Goal: Information Seeking & Learning: Check status

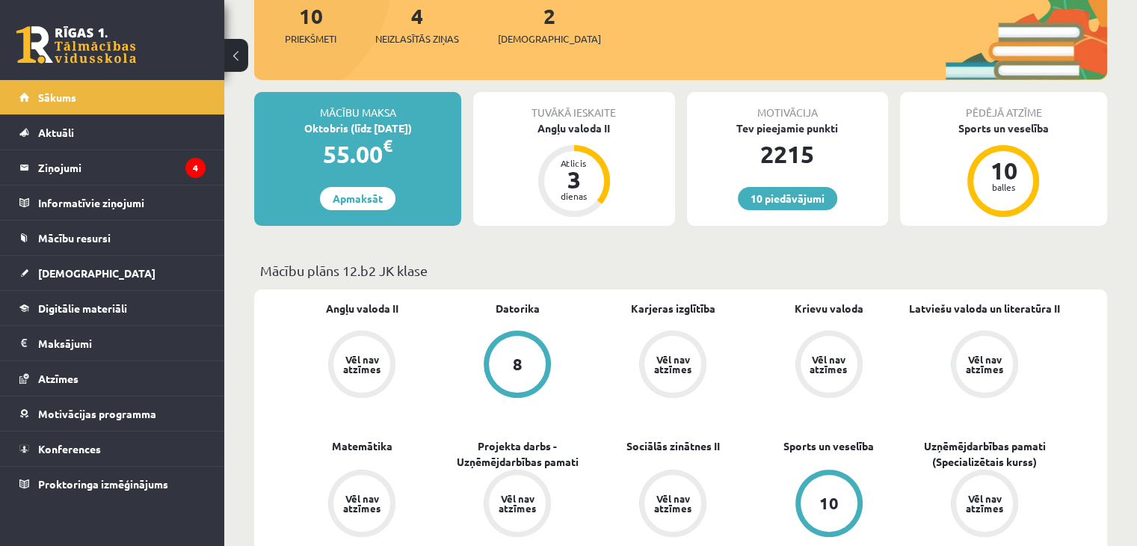
scroll to position [212, 0]
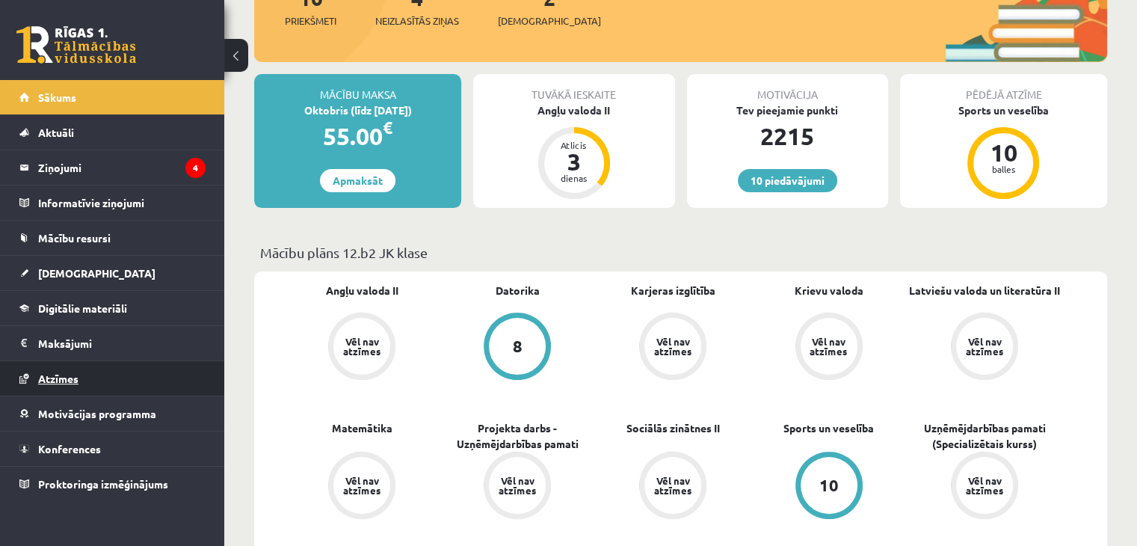
click at [99, 377] on link "Atzīmes" at bounding box center [112, 378] width 186 height 34
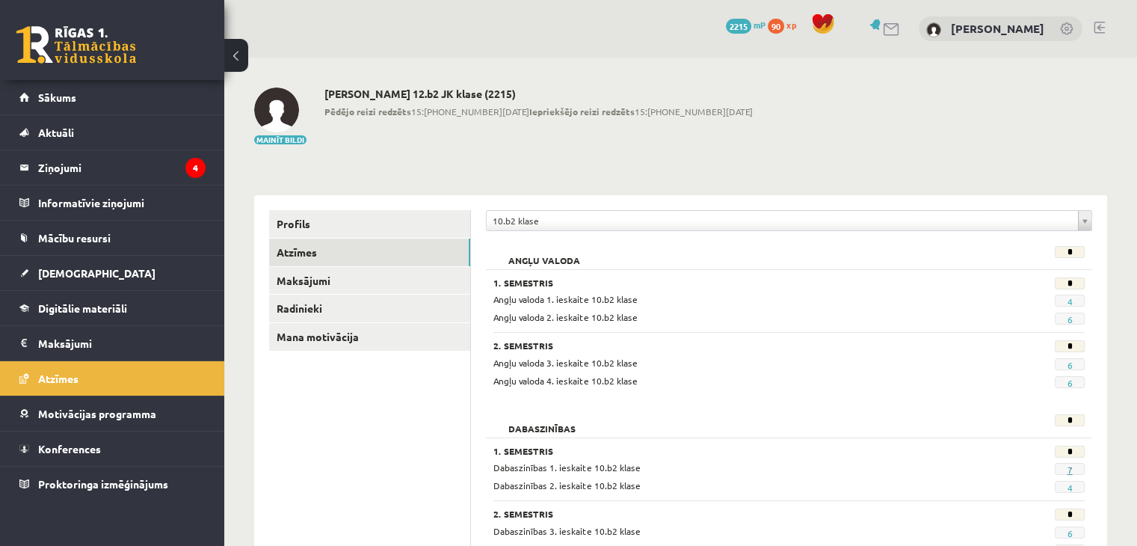
click at [1069, 466] on link "7" at bounding box center [1069, 469] width 5 height 12
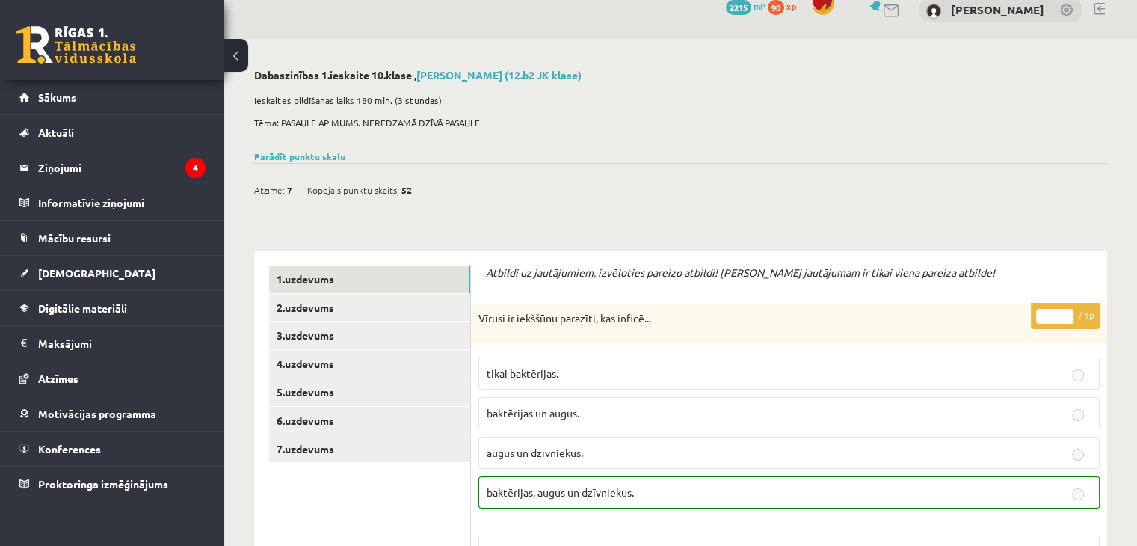
scroll to position [3417, 0]
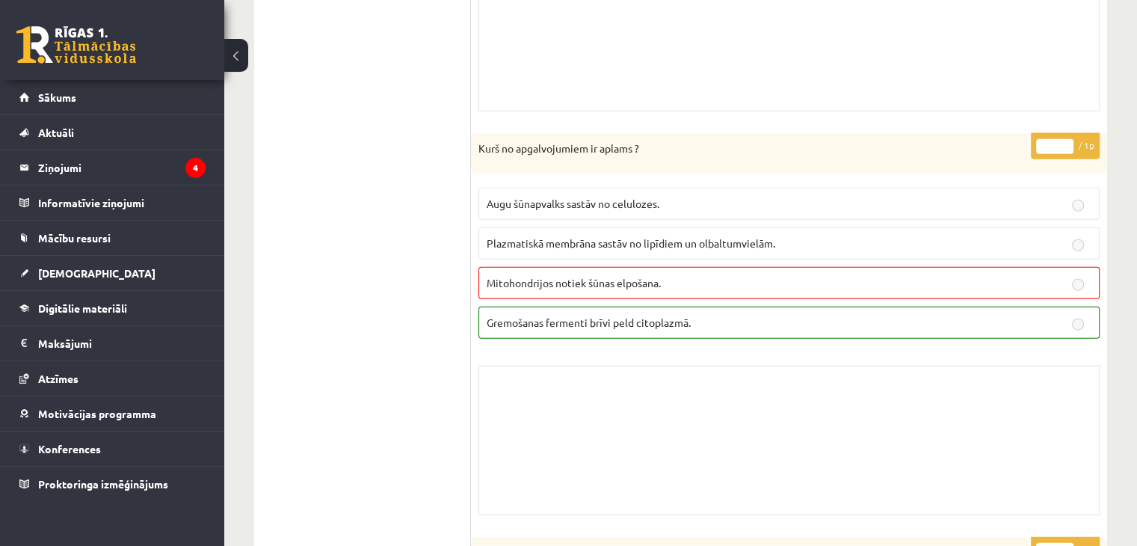
click at [925, 401] on div "Skolotāja pielikums" at bounding box center [788, 440] width 621 height 149
drag, startPoint x: 684, startPoint y: 96, endPoint x: 798, endPoint y: -14, distance: 158.6
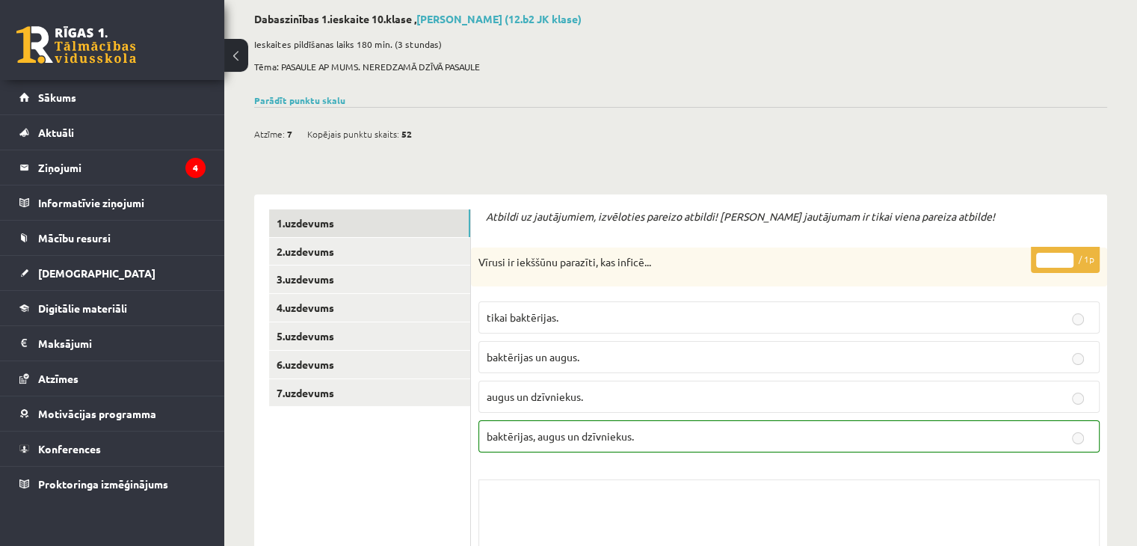
scroll to position [72, 0]
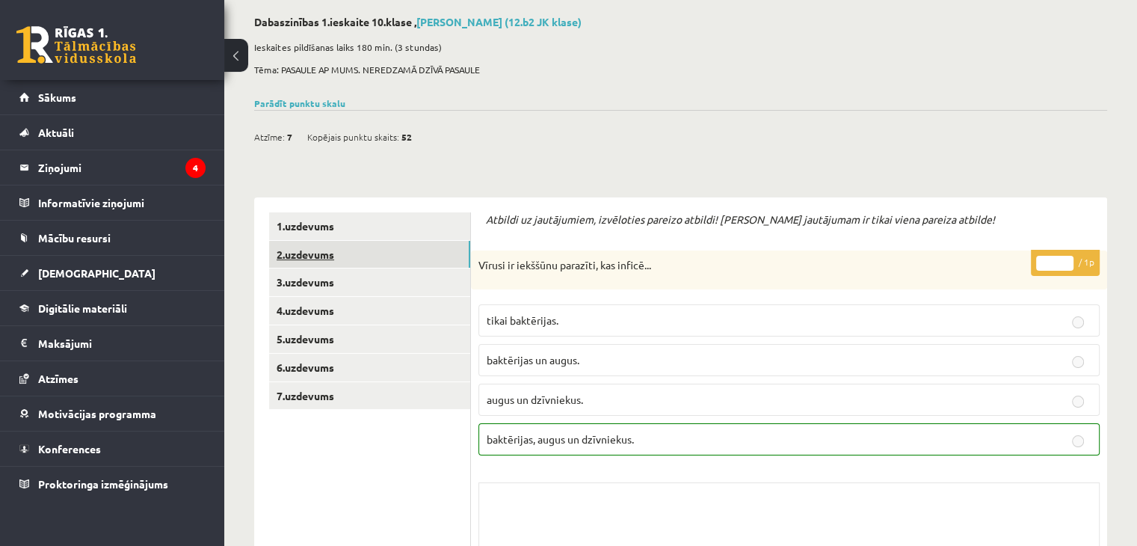
click at [356, 254] on link "2.uzdevums" at bounding box center [369, 255] width 201 height 28
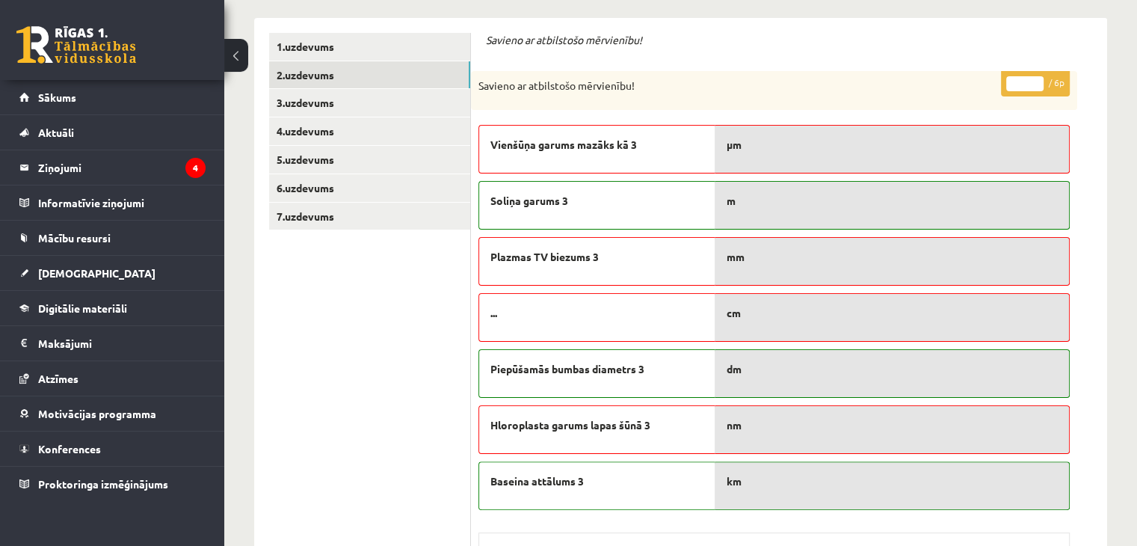
scroll to position [281, 0]
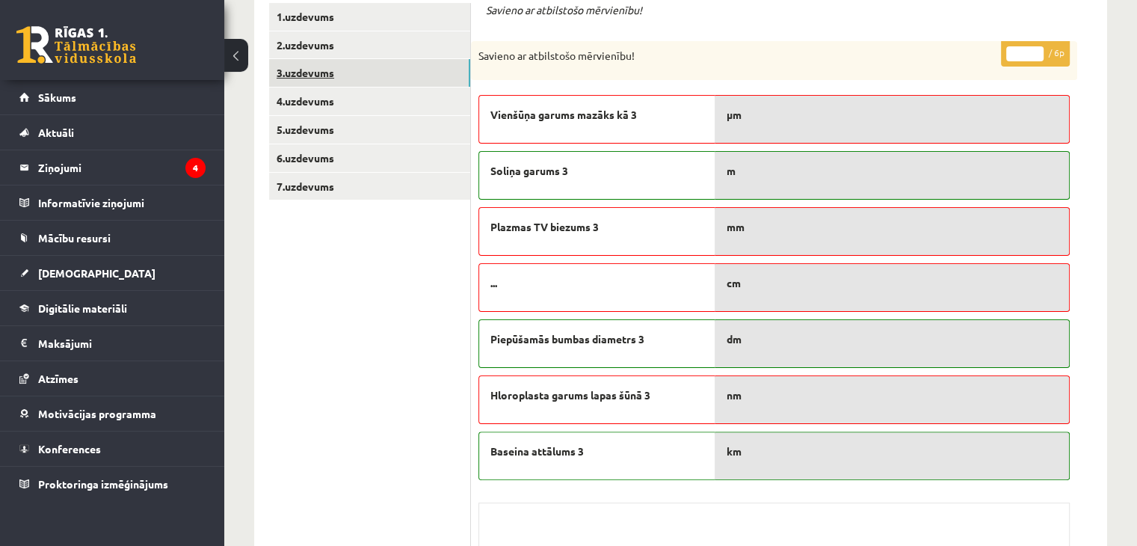
click at [335, 73] on link "3.uzdevums" at bounding box center [369, 73] width 201 height 28
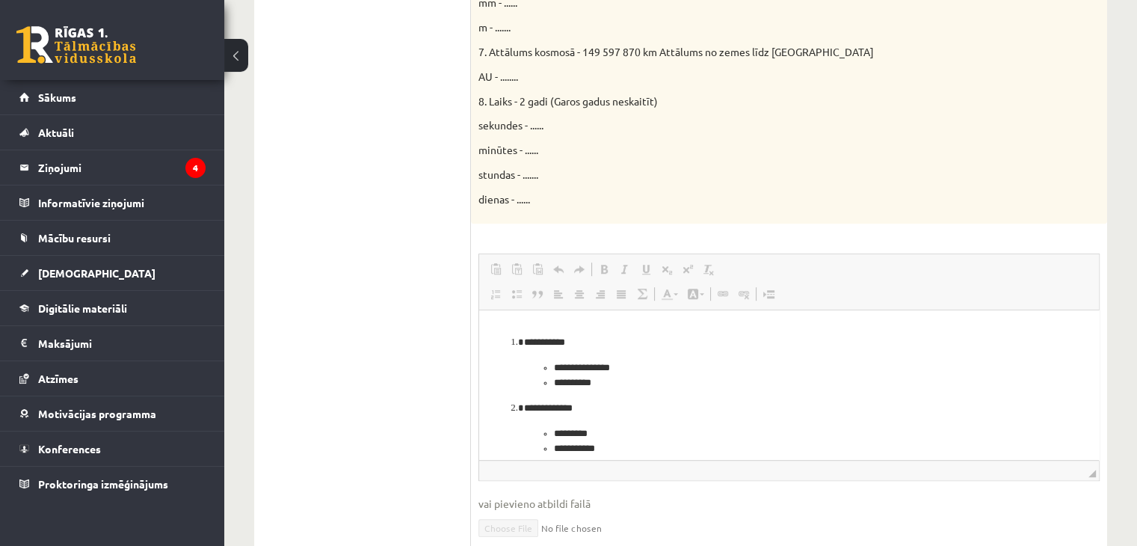
scroll to position [342, 0]
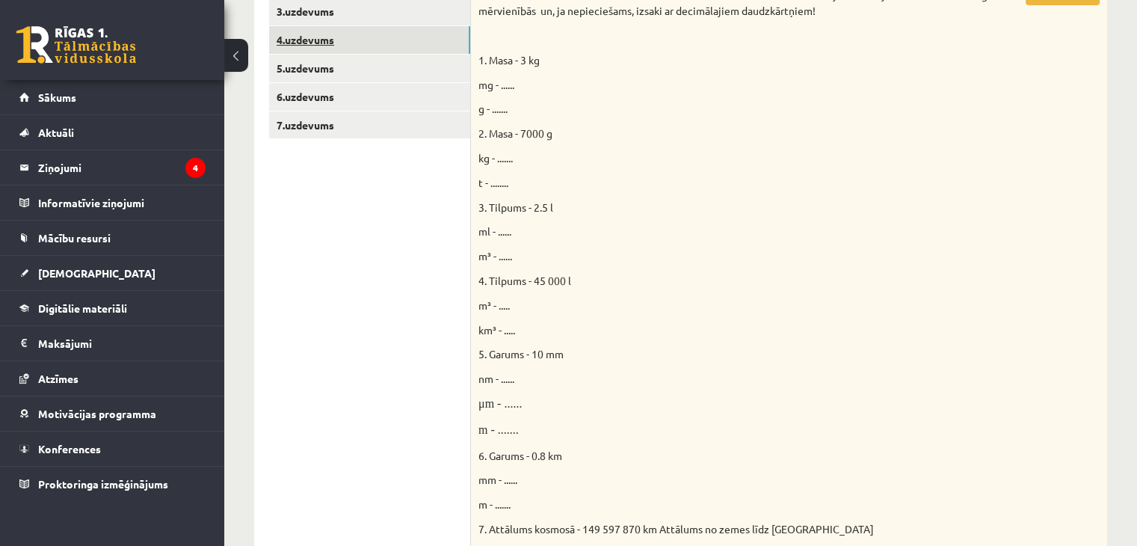
click at [353, 49] on link "4.uzdevums" at bounding box center [369, 40] width 201 height 28
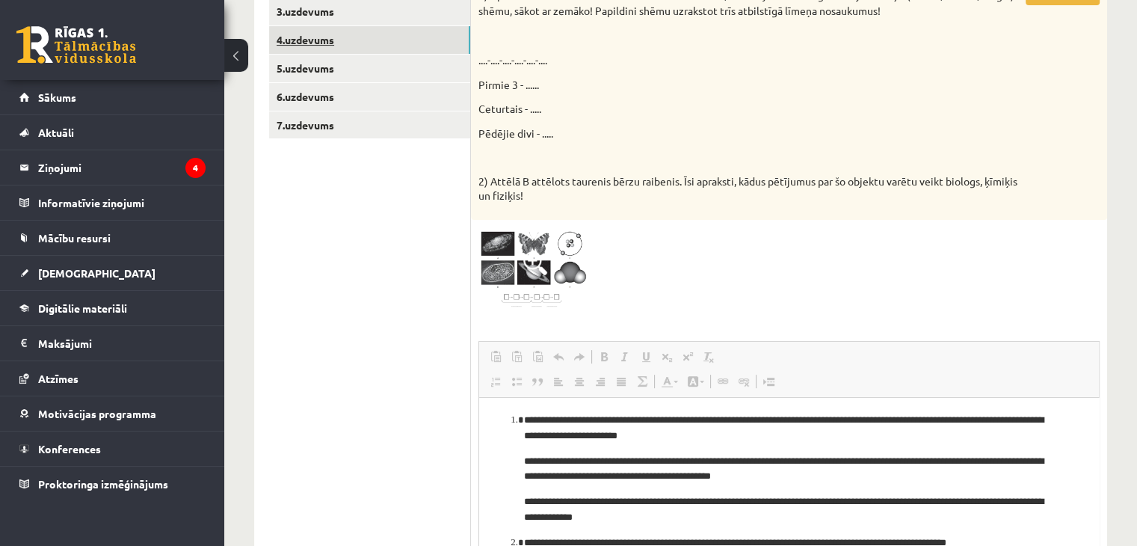
scroll to position [0, 0]
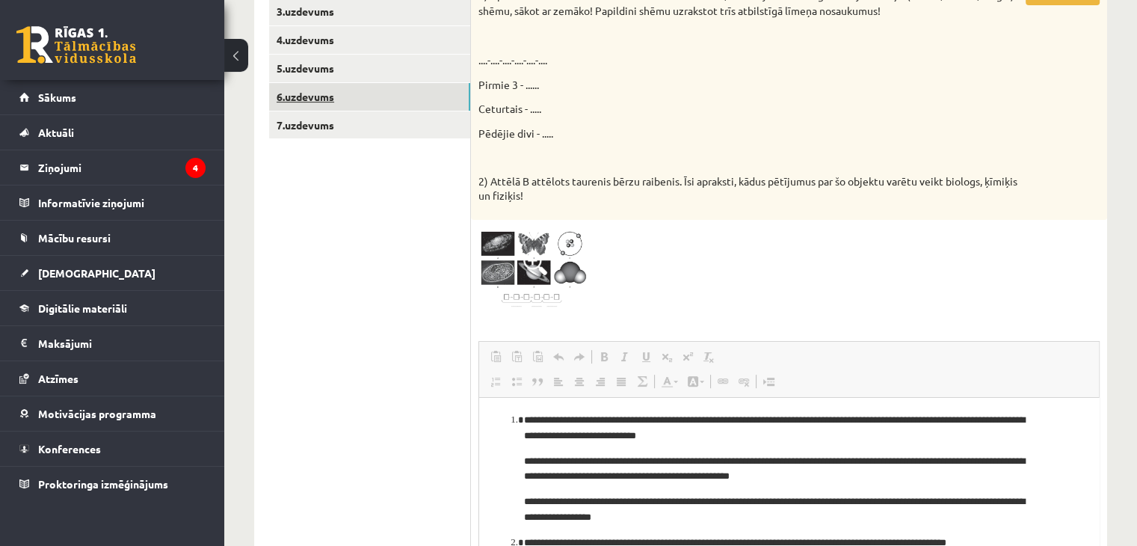
click at [327, 105] on link "6.uzdevums" at bounding box center [369, 97] width 201 height 28
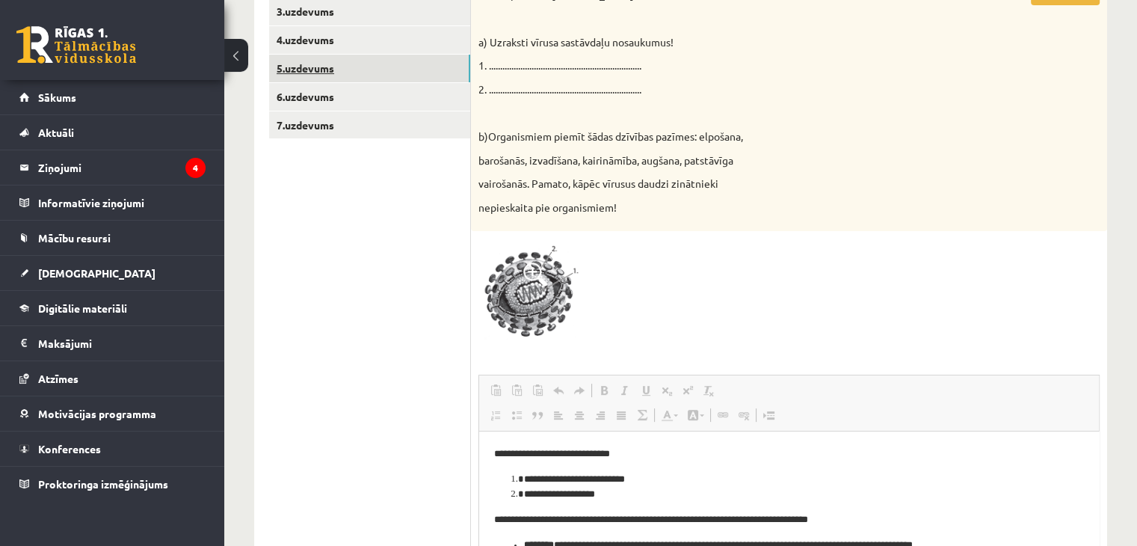
click at [322, 67] on link "5.uzdevums" at bounding box center [369, 69] width 201 height 28
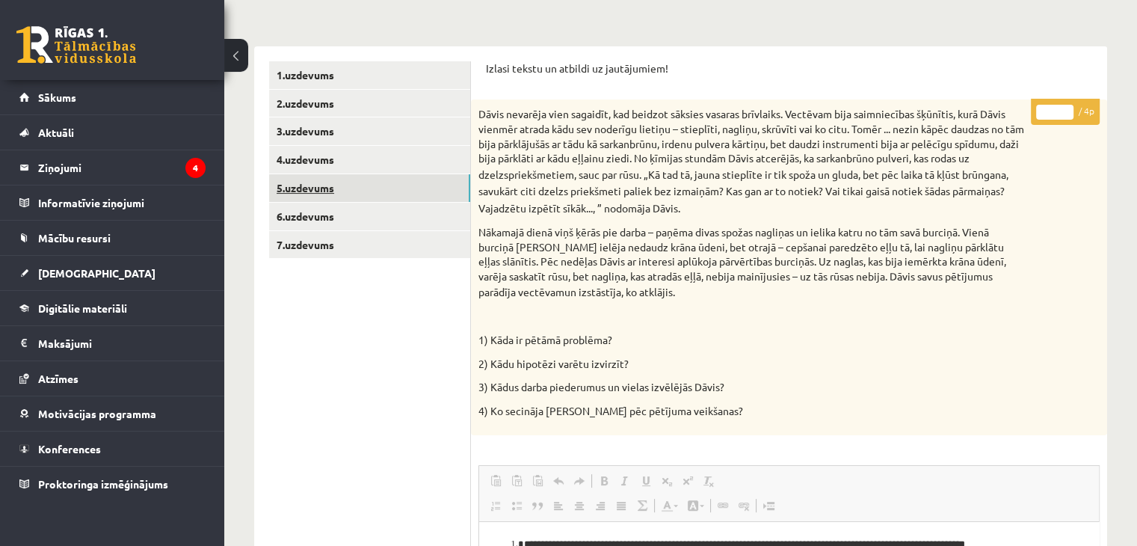
scroll to position [193, 0]
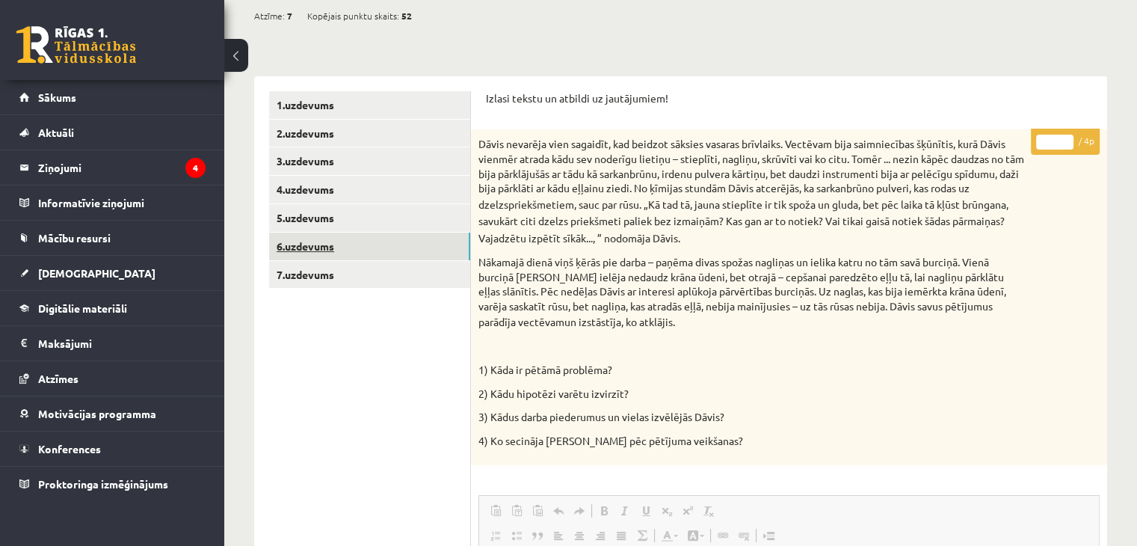
click at [299, 253] on link "6.uzdevums" at bounding box center [369, 246] width 201 height 28
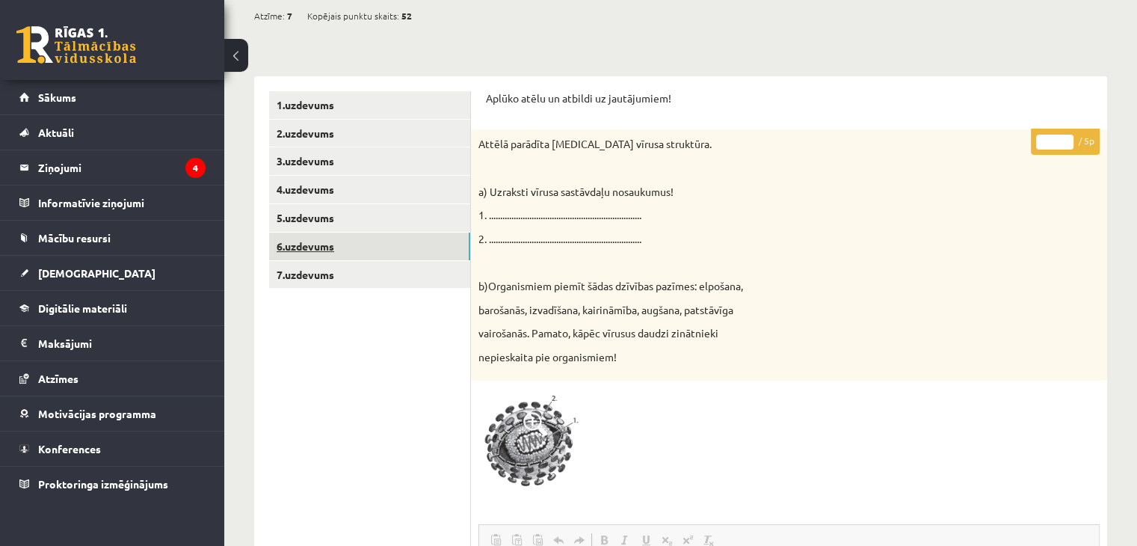
scroll to position [0, 0]
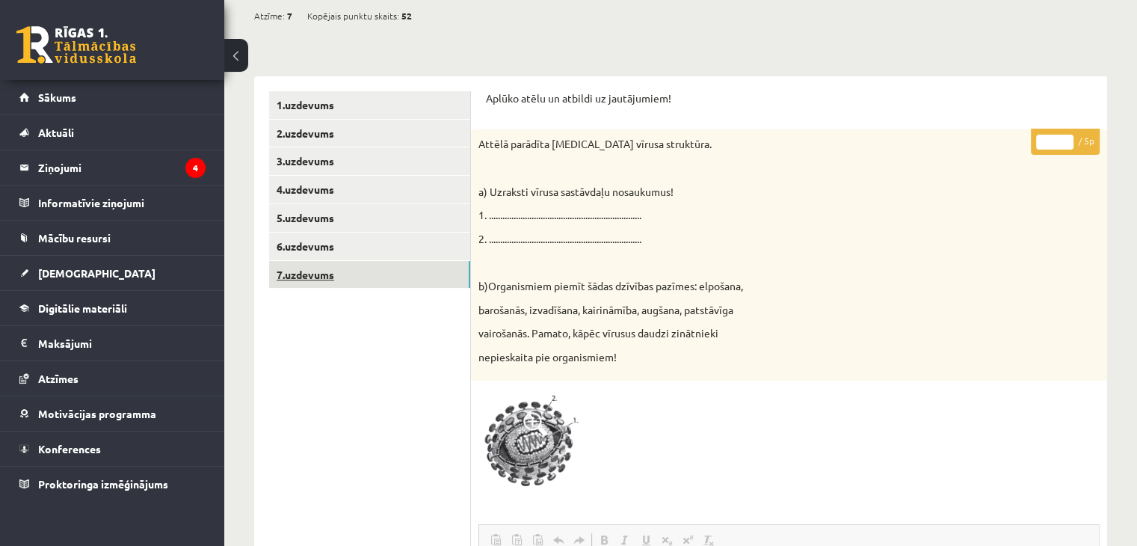
click at [292, 280] on link "7.uzdevums" at bounding box center [369, 275] width 201 height 28
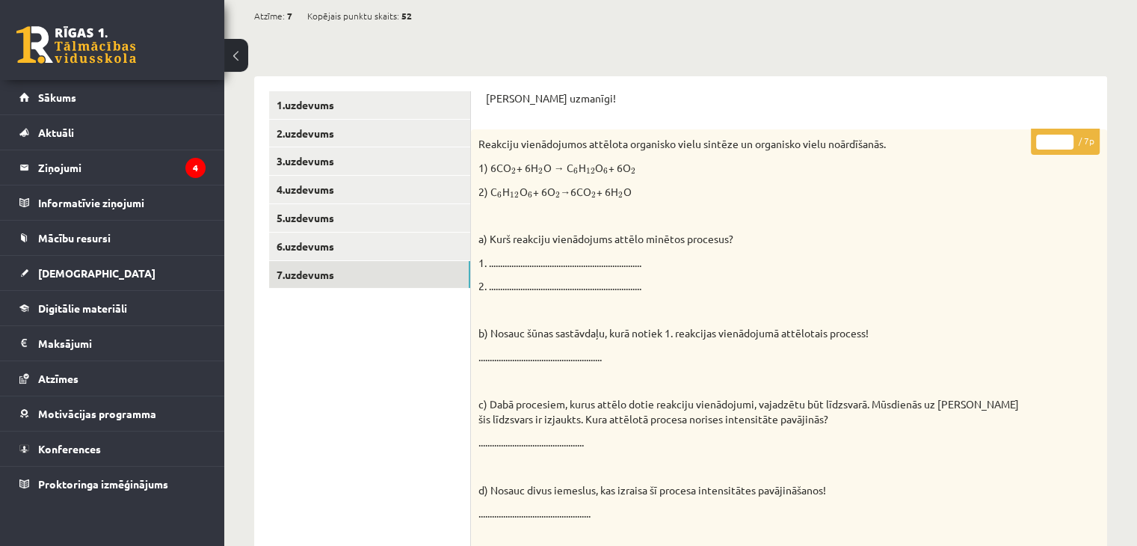
click at [1065, 251] on div "Reakciju vienādojumos attēlota organisko vielu sintēze un organisko vielu noārd…" at bounding box center [789, 368] width 636 height 478
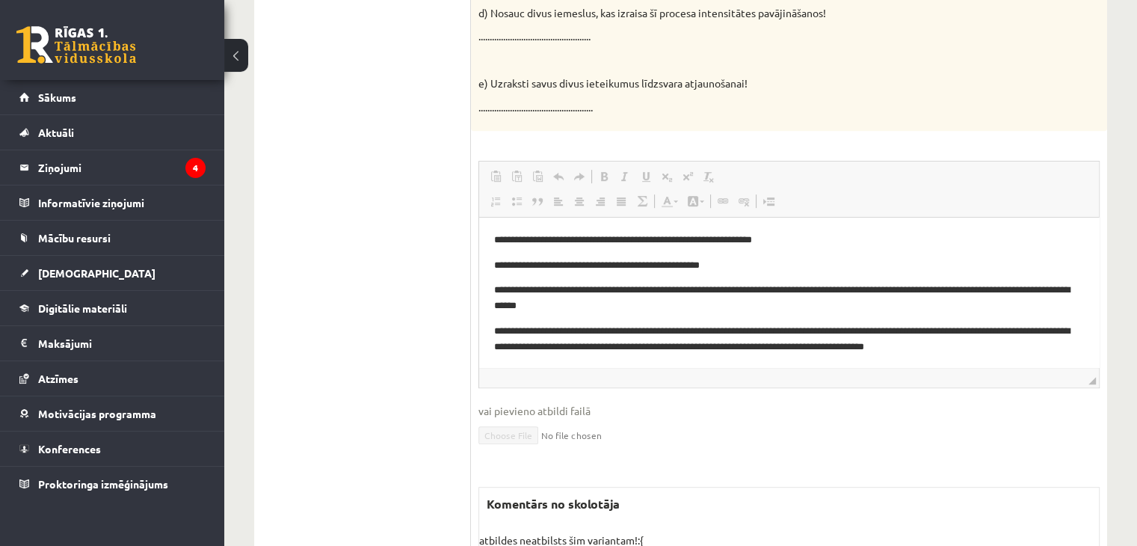
scroll to position [193, 0]
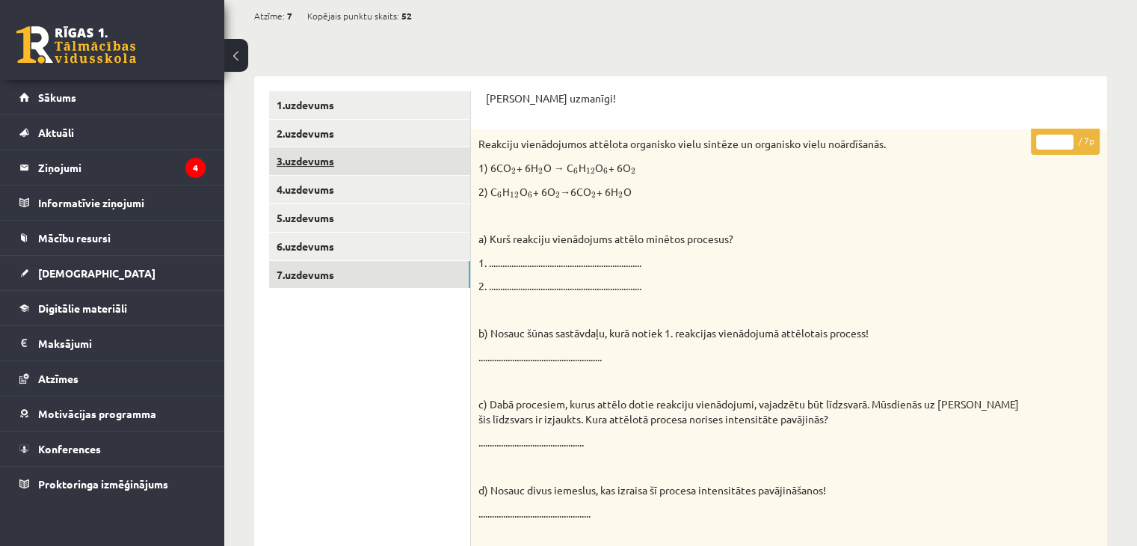
click at [335, 171] on link "3.uzdevums" at bounding box center [369, 161] width 201 height 28
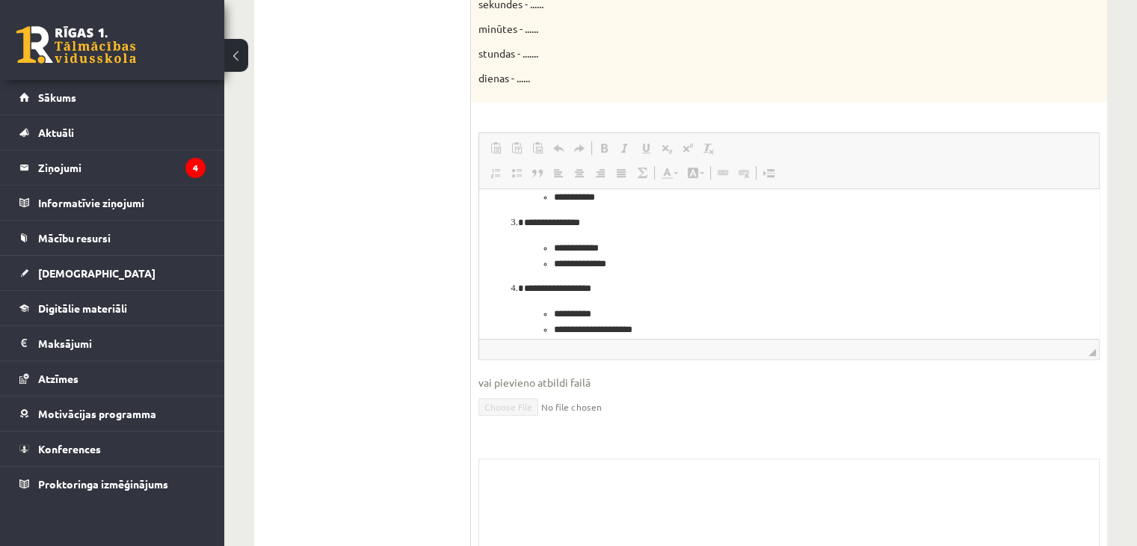
scroll to position [260, 0]
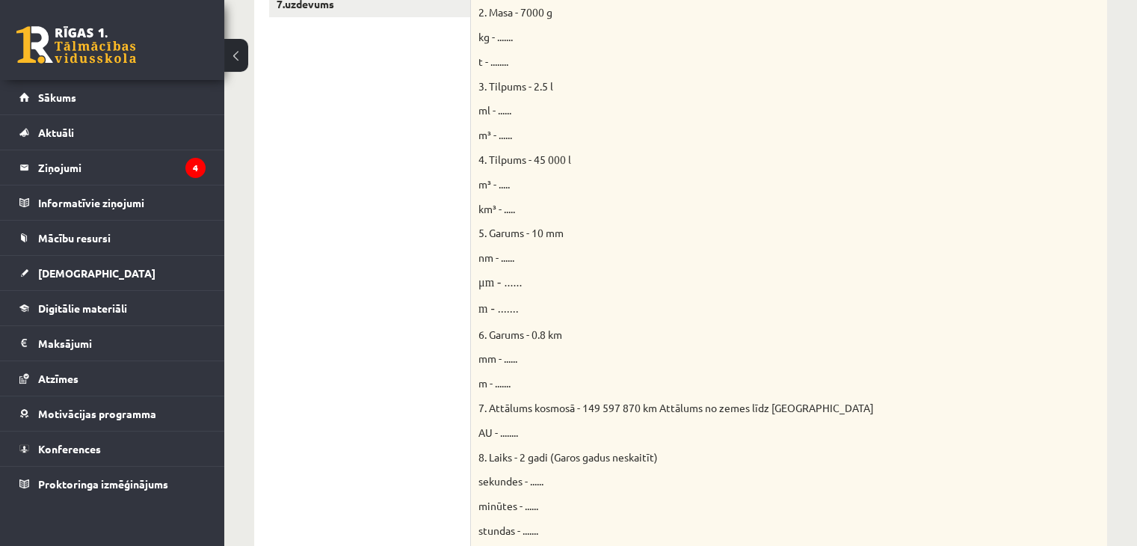
scroll to position [0, 0]
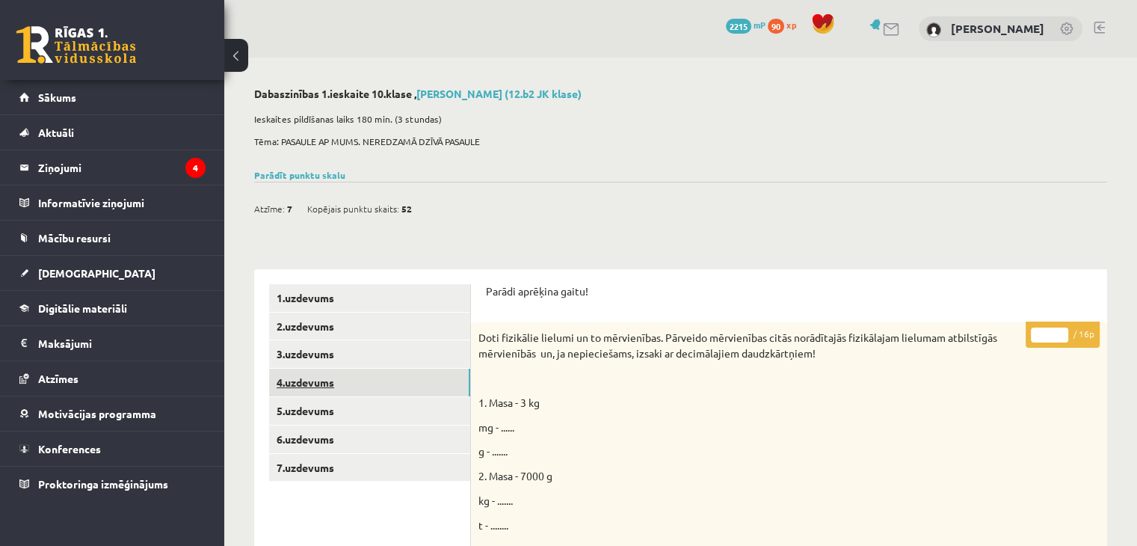
click at [344, 380] on link "4.uzdevums" at bounding box center [369, 382] width 201 height 28
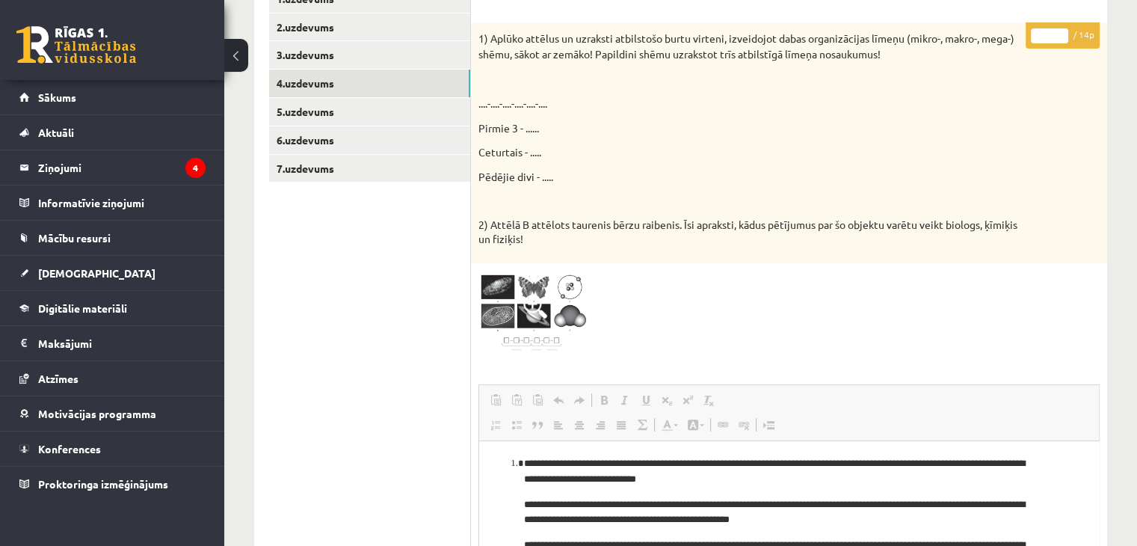
scroll to position [269, 0]
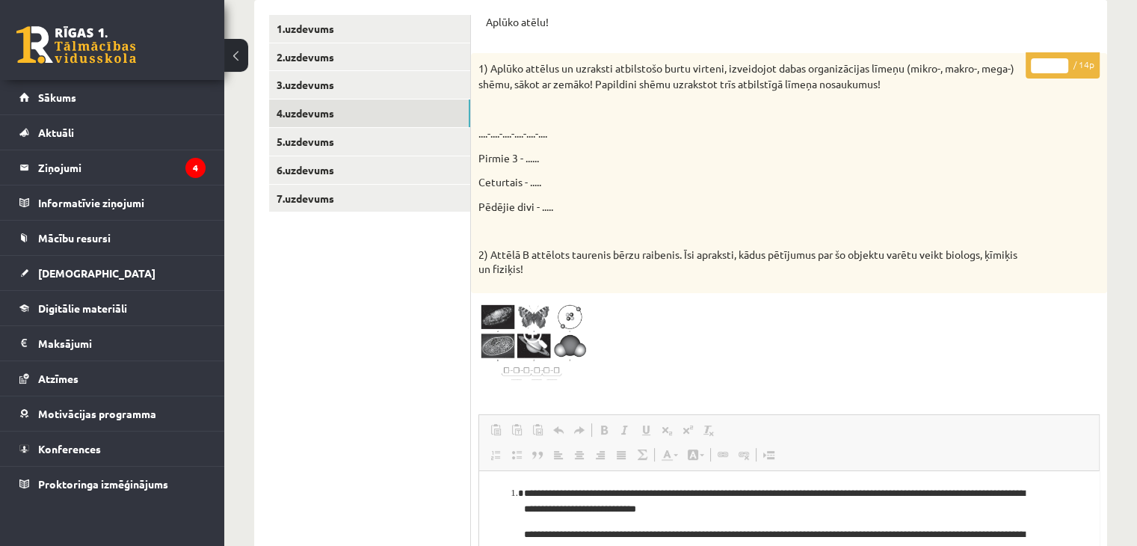
click at [1071, 279] on div "1) Aplūko attēlus un uzraksti atbilstošo burtu virteni, izveidojot dabas organi…" at bounding box center [789, 172] width 636 height 239
click at [289, 206] on link "7.uzdevums" at bounding box center [369, 199] width 201 height 28
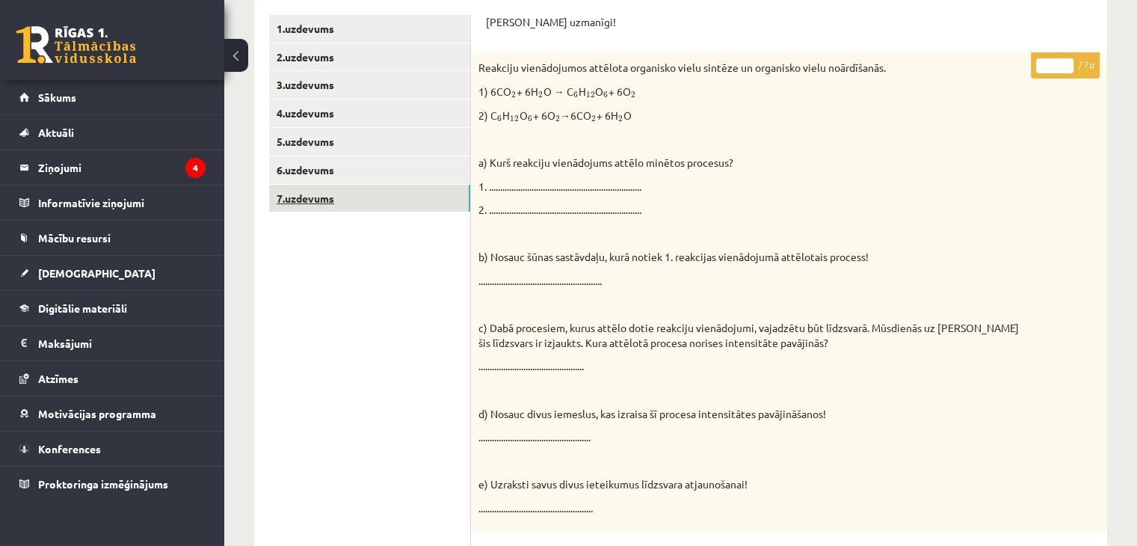
scroll to position [0, 0]
